Goal: Task Accomplishment & Management: Use online tool/utility

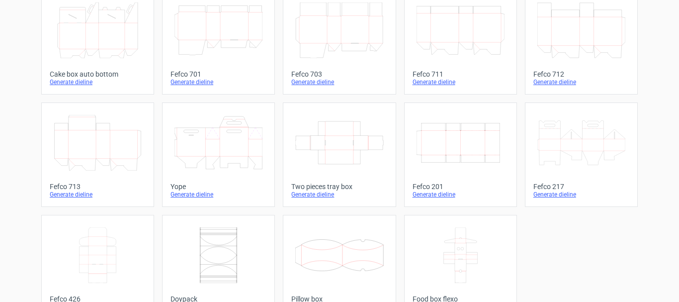
scroll to position [298, 0]
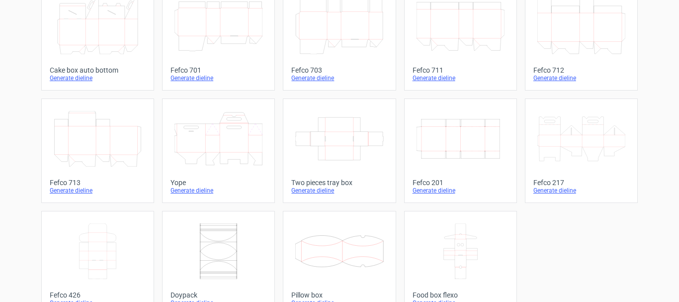
click at [420, 191] on div "Generate dieline" at bounding box center [460, 190] width 96 height 8
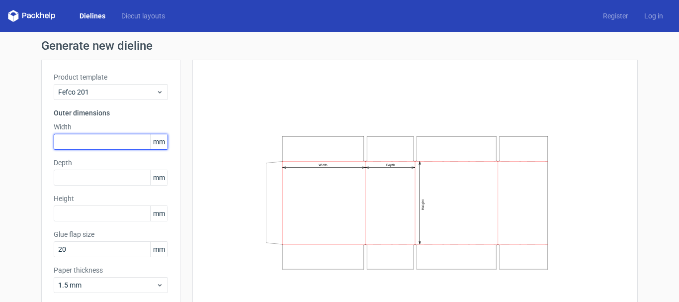
click at [79, 139] on input "text" at bounding box center [111, 142] width 114 height 16
type input "417"
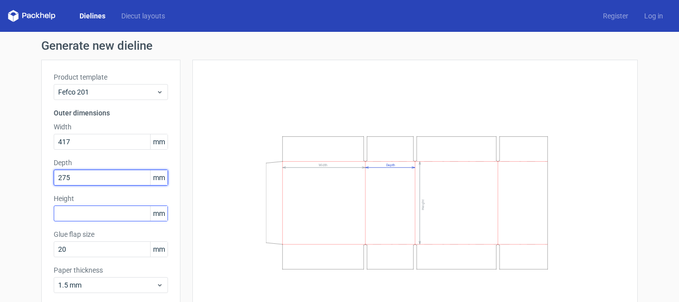
type input "275"
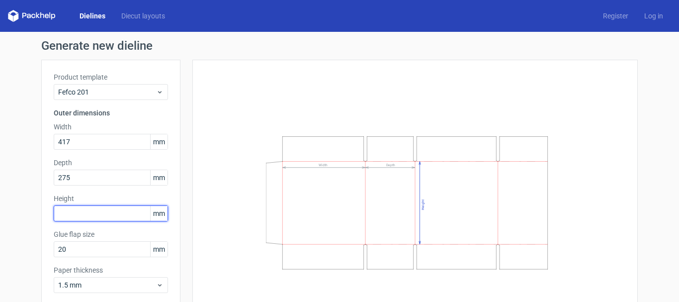
click at [85, 206] on input "text" at bounding box center [111, 213] width 114 height 16
type input "111"
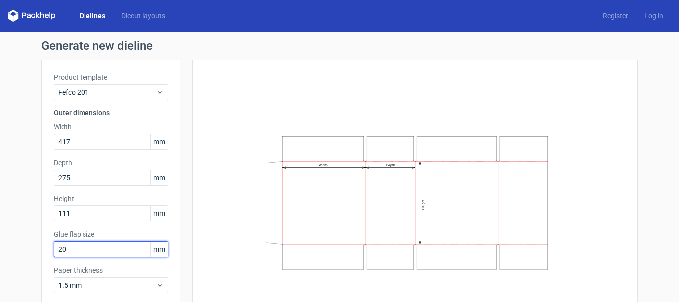
drag, startPoint x: 94, startPoint y: 251, endPoint x: 2, endPoint y: 262, distance: 92.6
click at [2, 262] on div "Generate new dieline Product template Fefco 201 Outer dimensions Width 417 mm D…" at bounding box center [339, 192] width 679 height 321
type input "30"
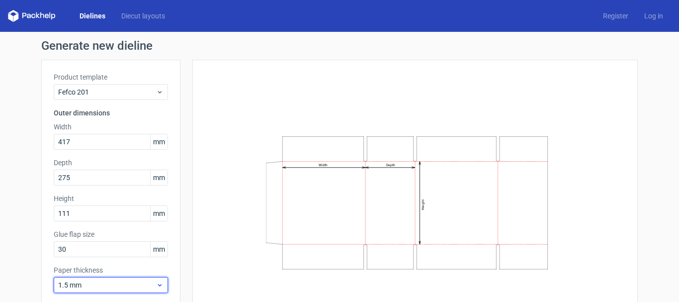
click at [72, 281] on span "1.5 mm" at bounding box center [107, 285] width 98 height 10
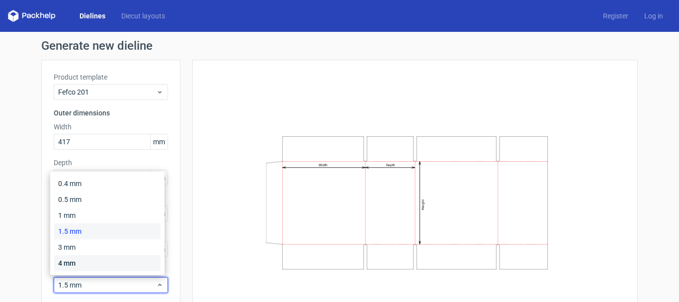
click at [81, 264] on div "4 mm" at bounding box center [107, 263] width 106 height 16
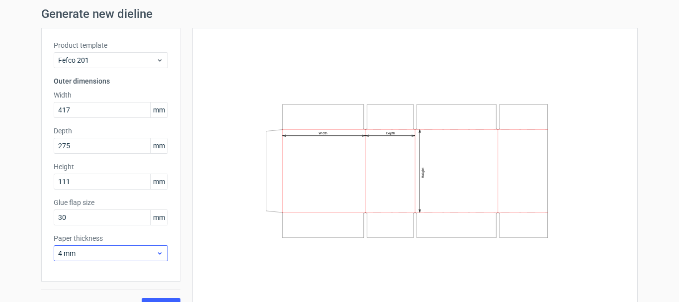
scroll to position [50, 0]
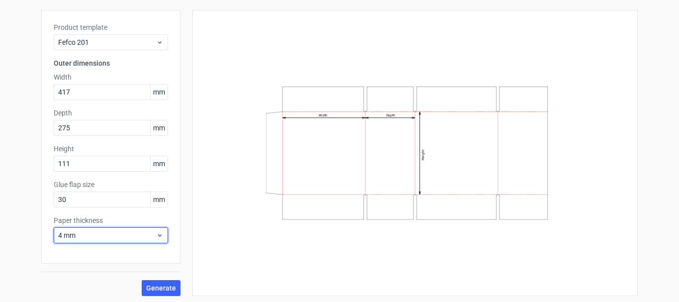
click at [88, 236] on span "4 mm" at bounding box center [107, 235] width 98 height 10
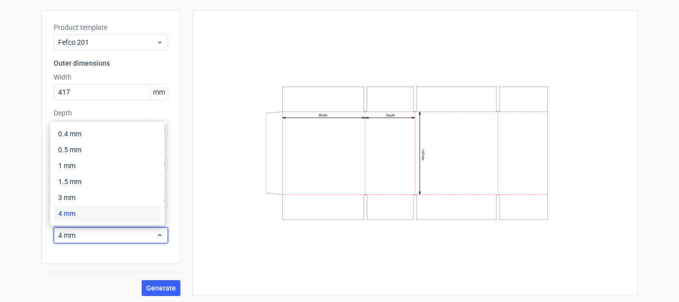
click at [88, 236] on span "4 mm" at bounding box center [107, 235] width 98 height 10
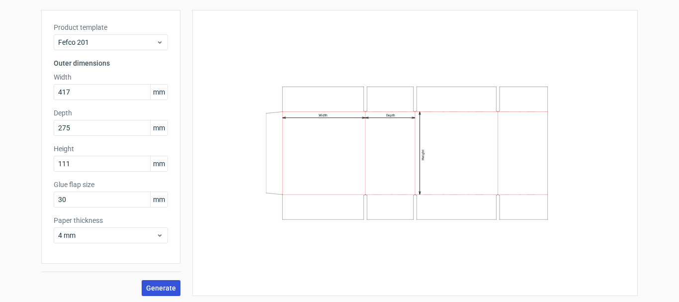
click at [158, 288] on span "Generate" at bounding box center [161, 287] width 30 height 7
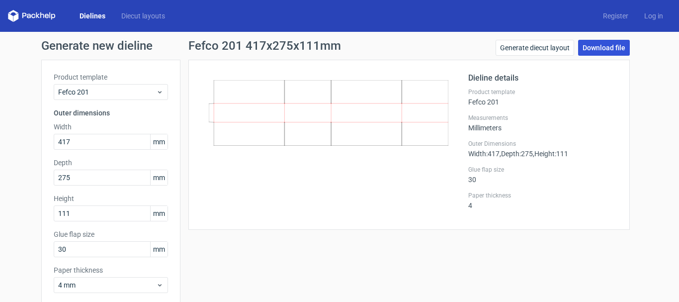
click at [588, 47] on link "Download file" at bounding box center [604, 48] width 52 height 16
